Goal: Task Accomplishment & Management: Complete application form

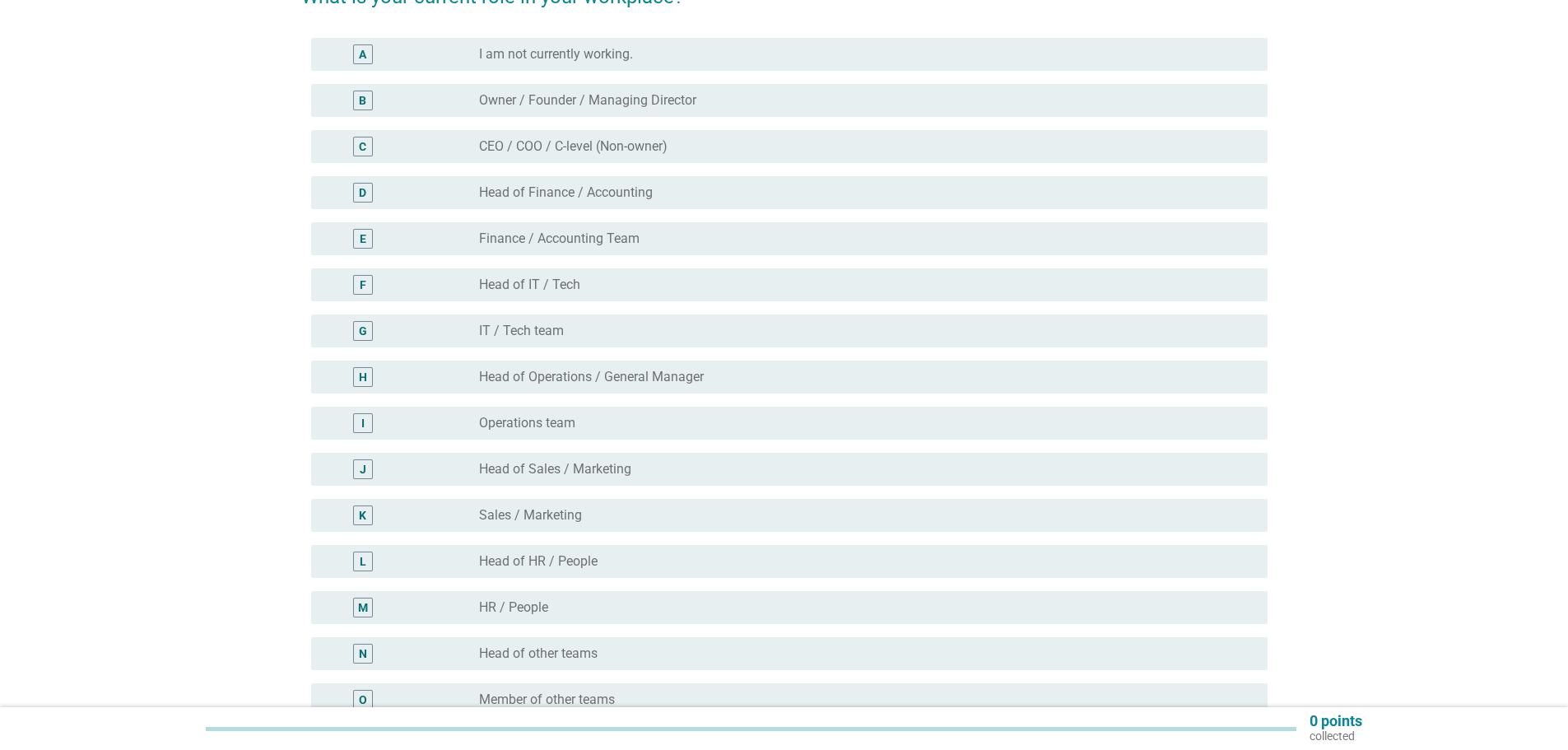
scroll to position [247, 0]
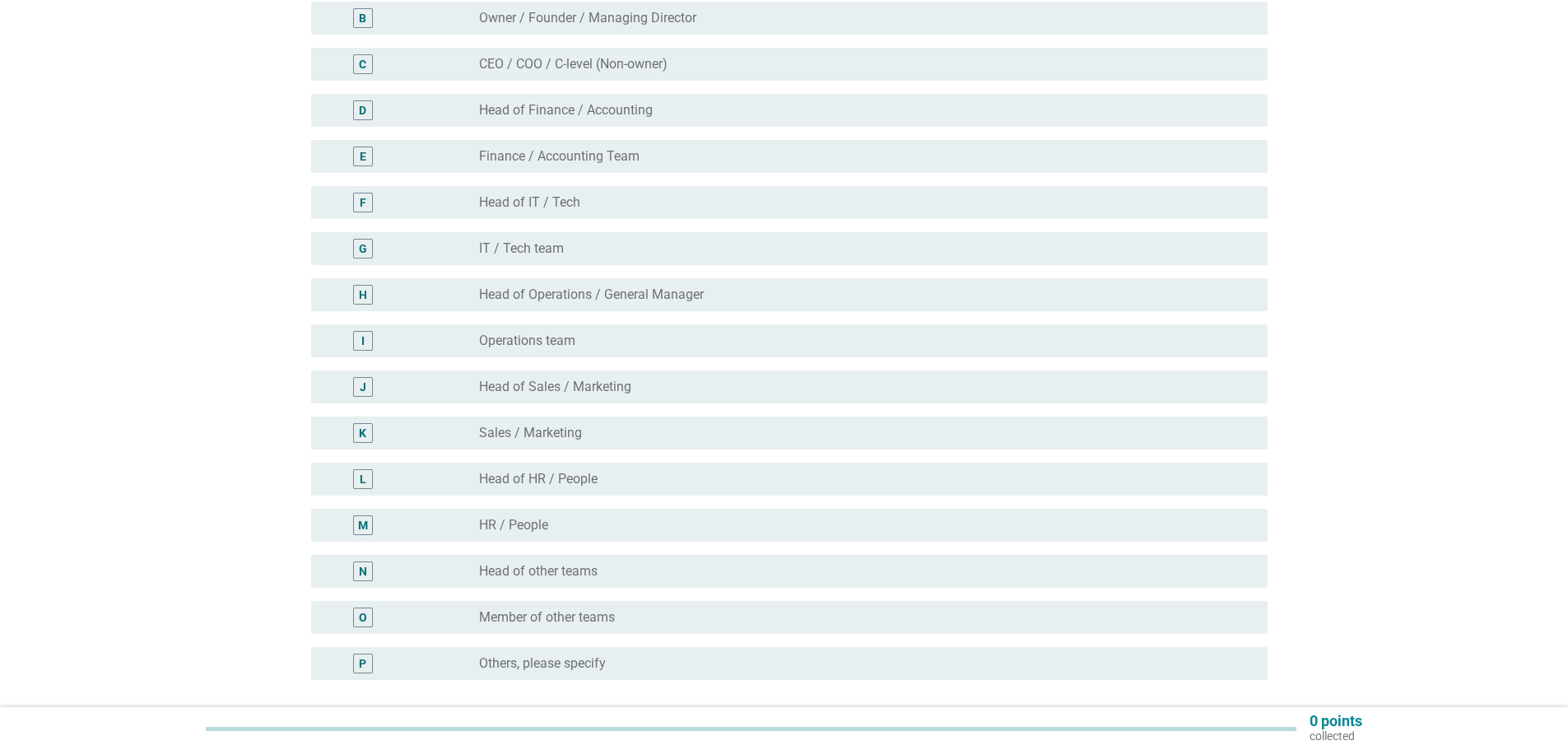
click at [542, 345] on label "Operations team" at bounding box center [527, 341] width 96 height 16
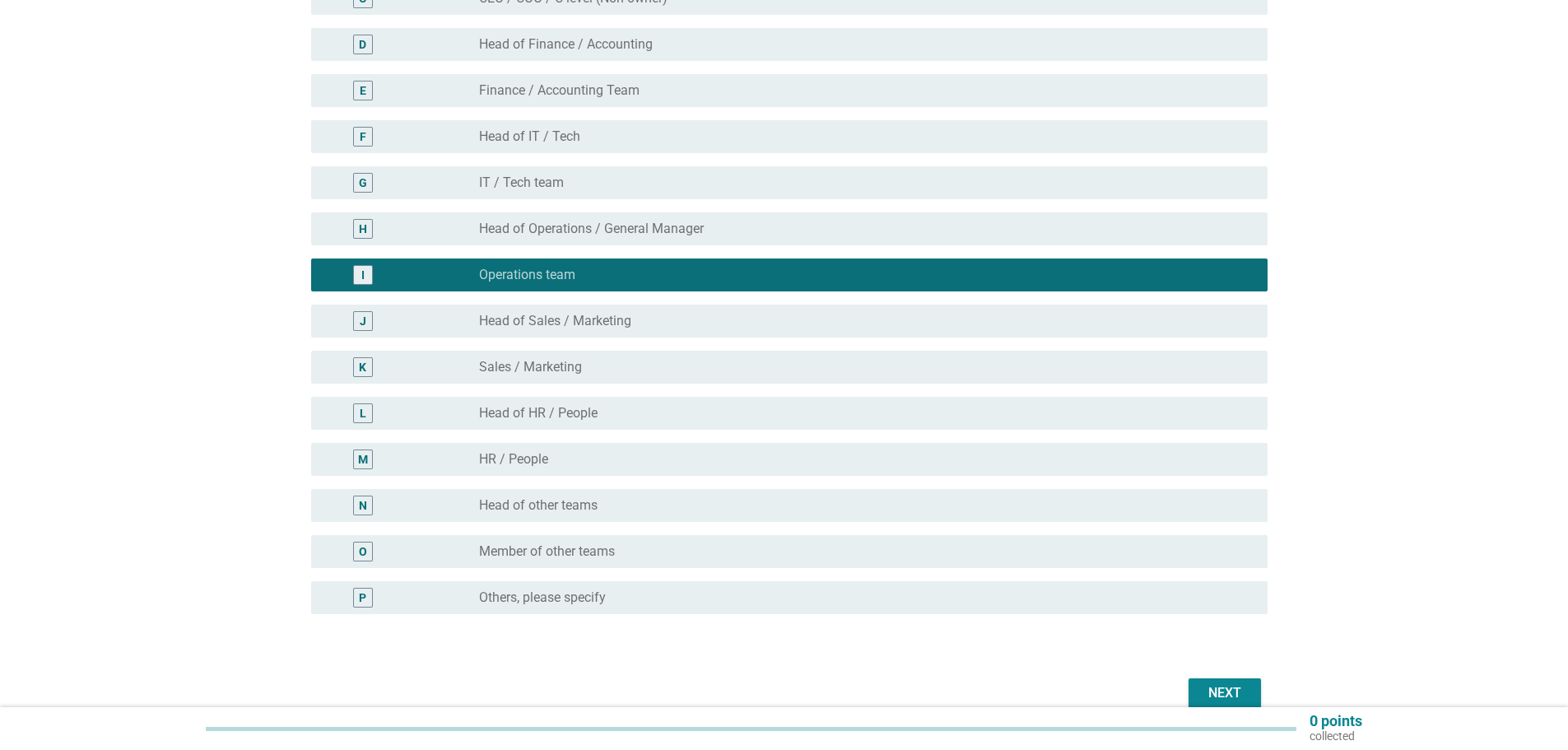
scroll to position [393, 0]
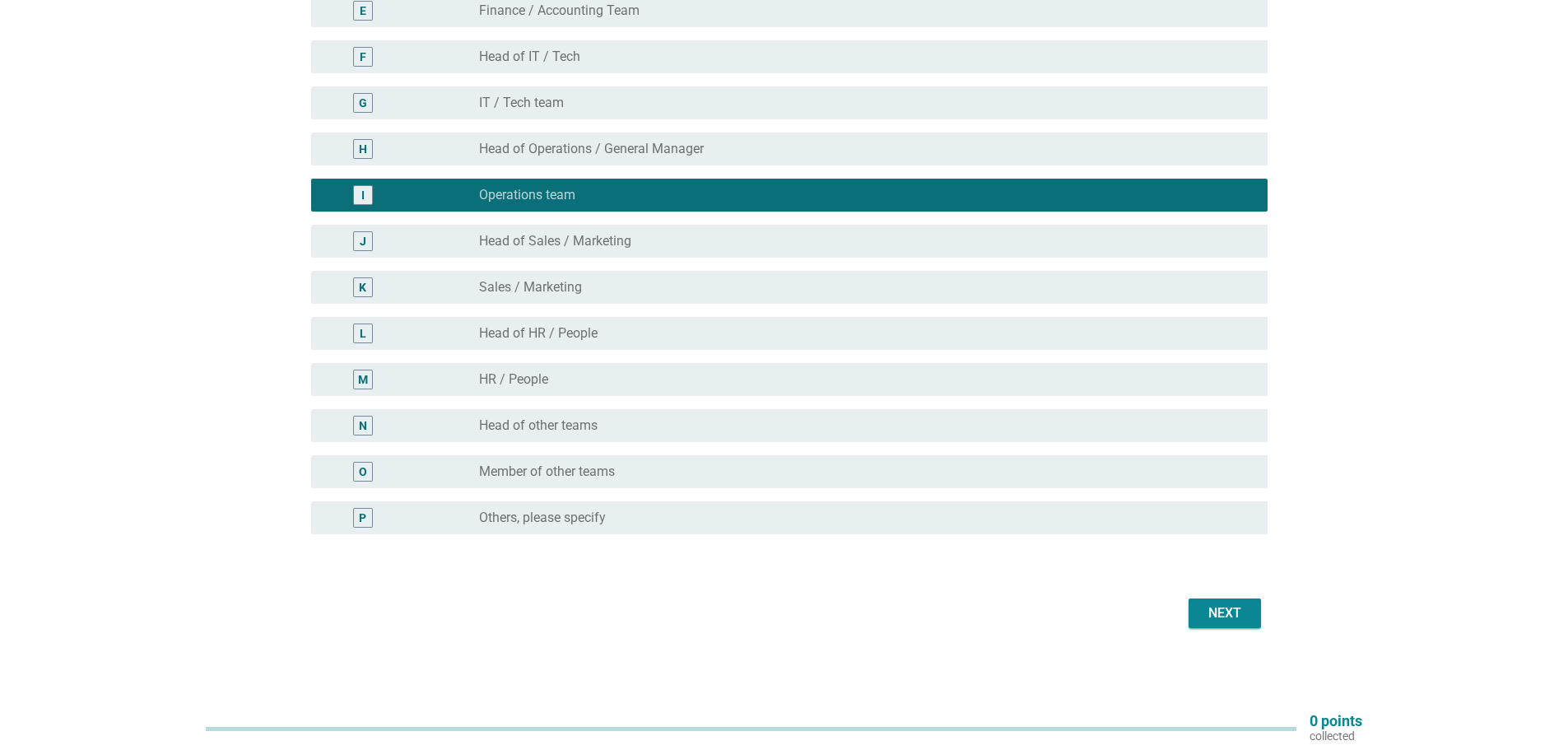
click at [1212, 614] on div "Next" at bounding box center [1225, 613] width 47 height 19
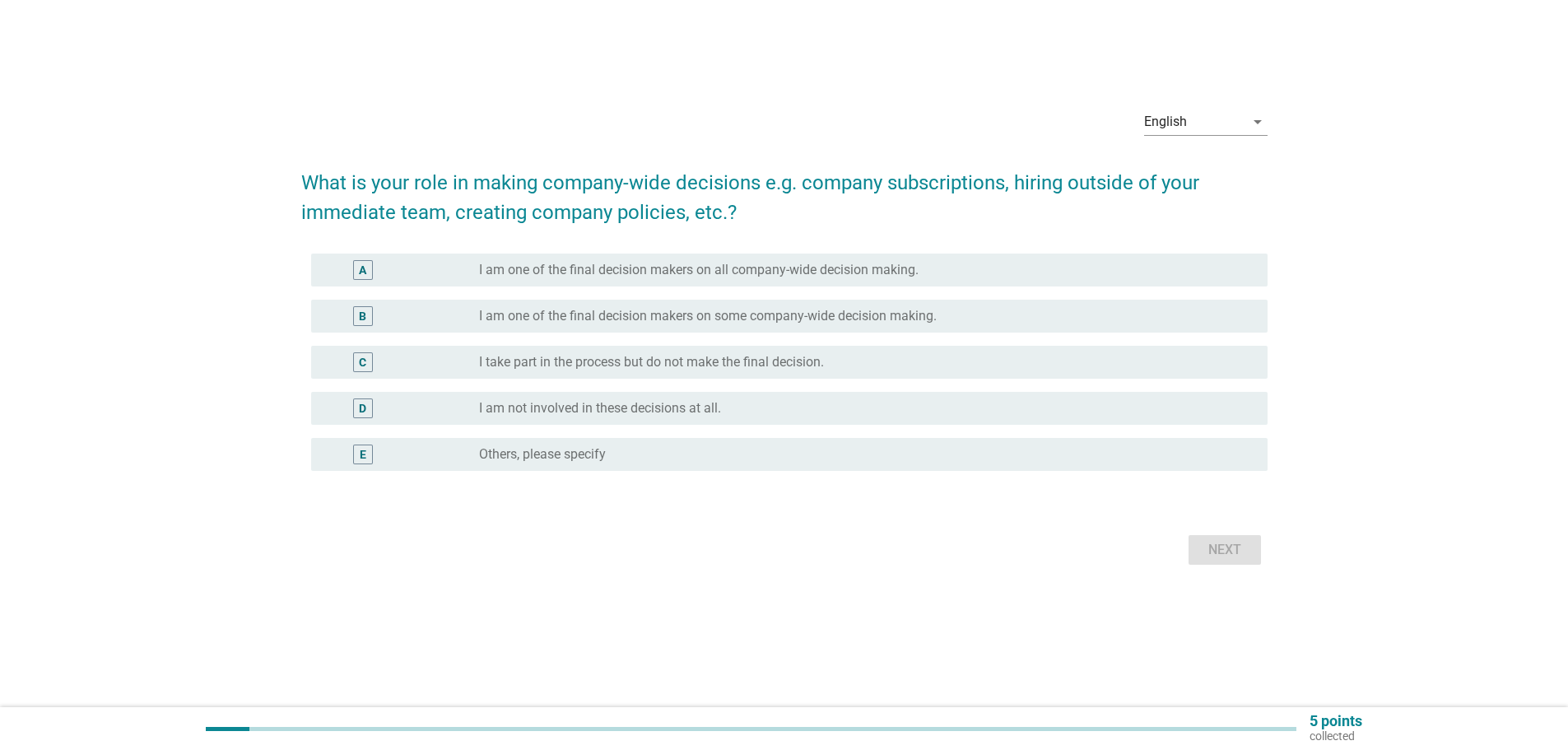
scroll to position [0, 0]
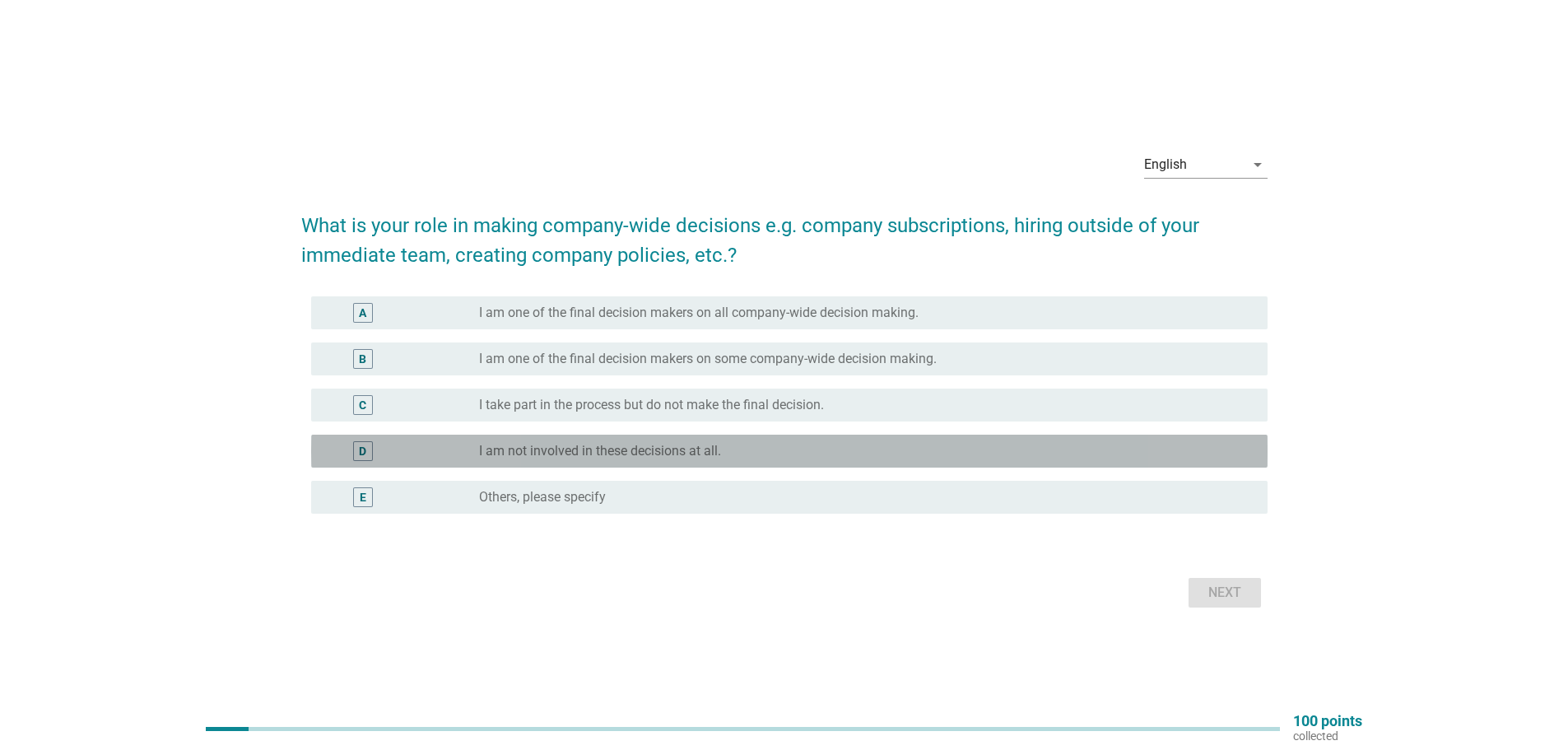
click at [411, 463] on div "D radio_button_unchecked I am not involved in these decisions at all." at bounding box center [789, 451] width 956 height 33
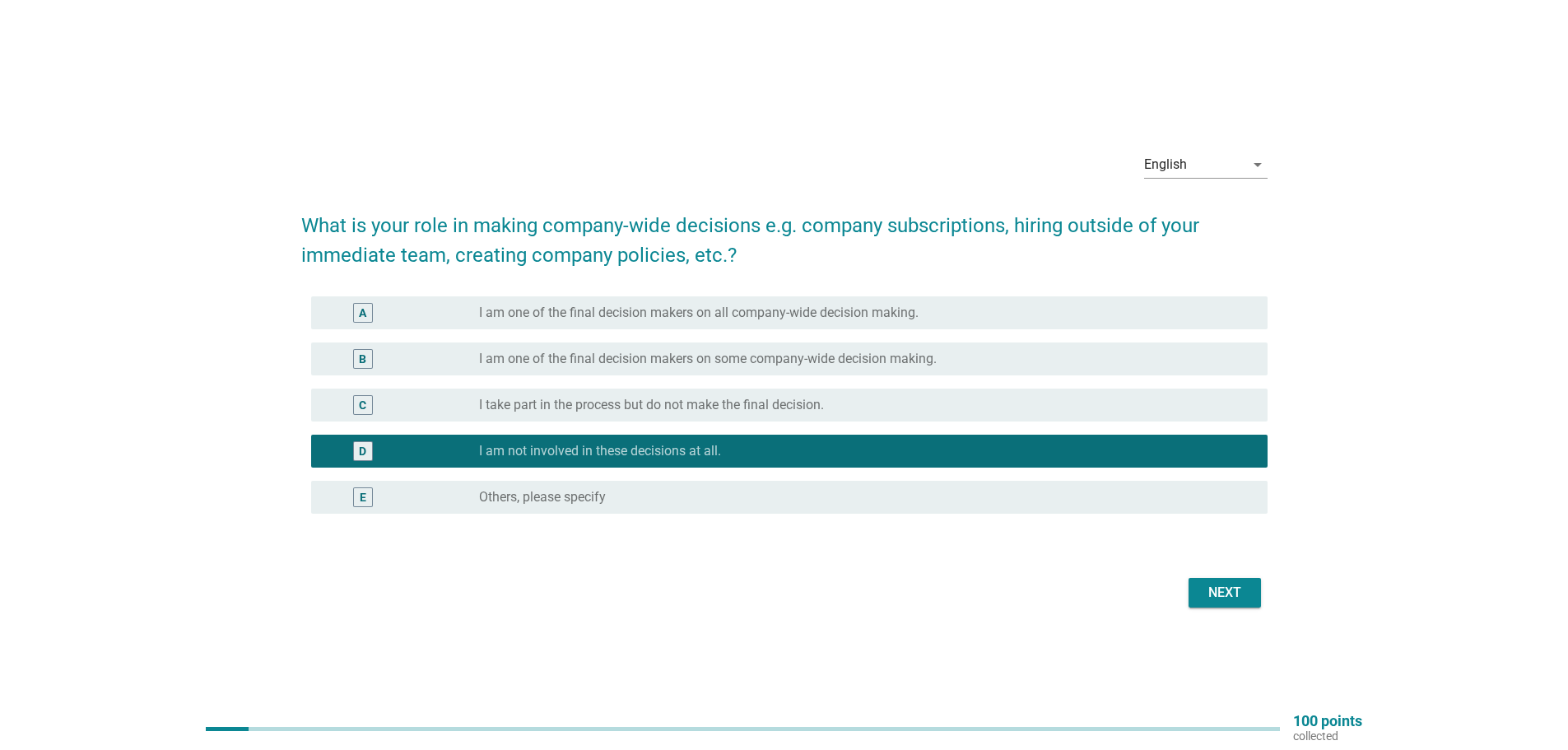
click at [1233, 601] on div "Next" at bounding box center [1225, 593] width 47 height 19
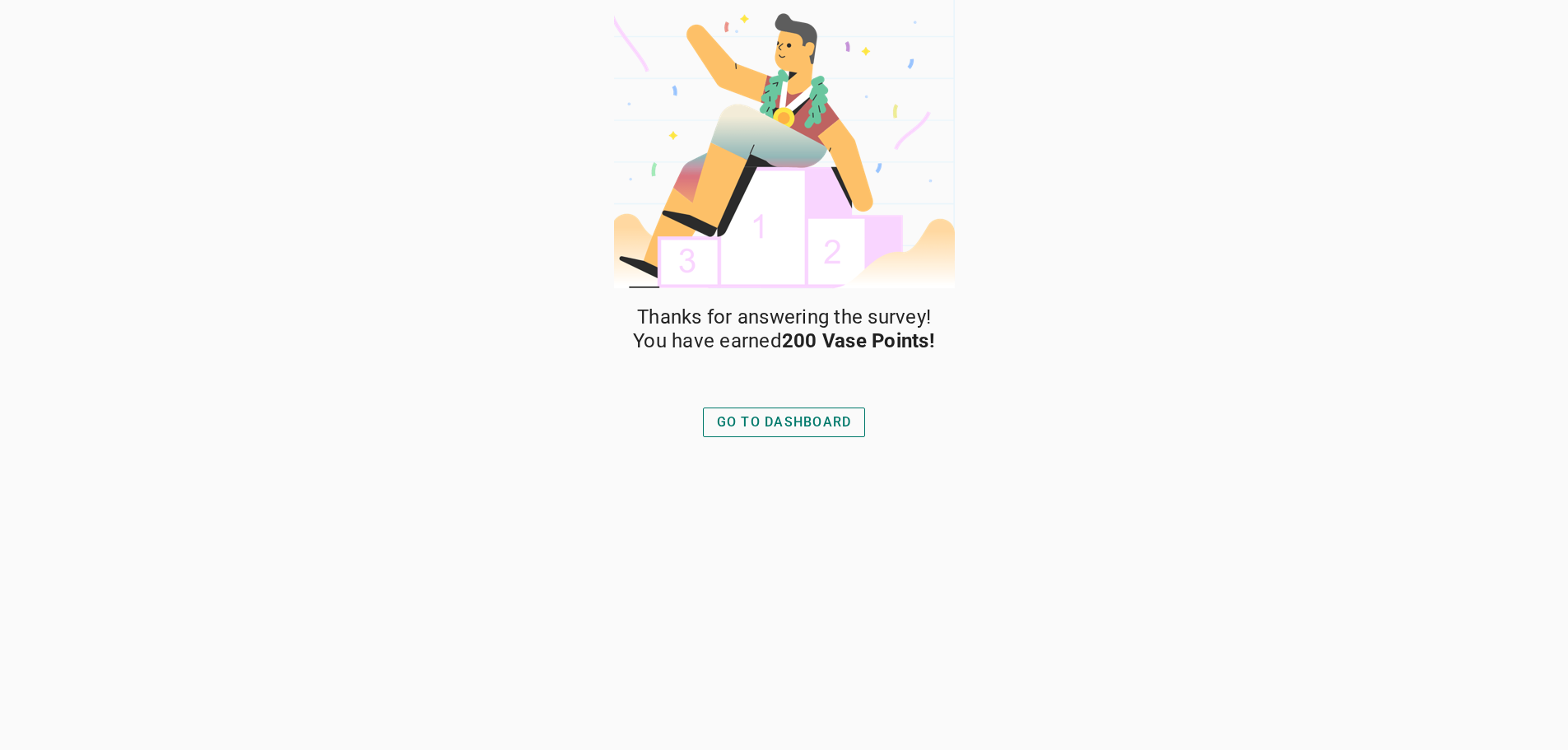
click at [837, 526] on div "Thanks for answering the survey! You have earned 200 Vase Points! GO TO DASHBOA…" at bounding box center [784, 528] width 346 height 444
click at [825, 423] on div "GO TO DASHBOARD" at bounding box center [784, 422] width 135 height 19
